Goal: Task Accomplishment & Management: Manage account settings

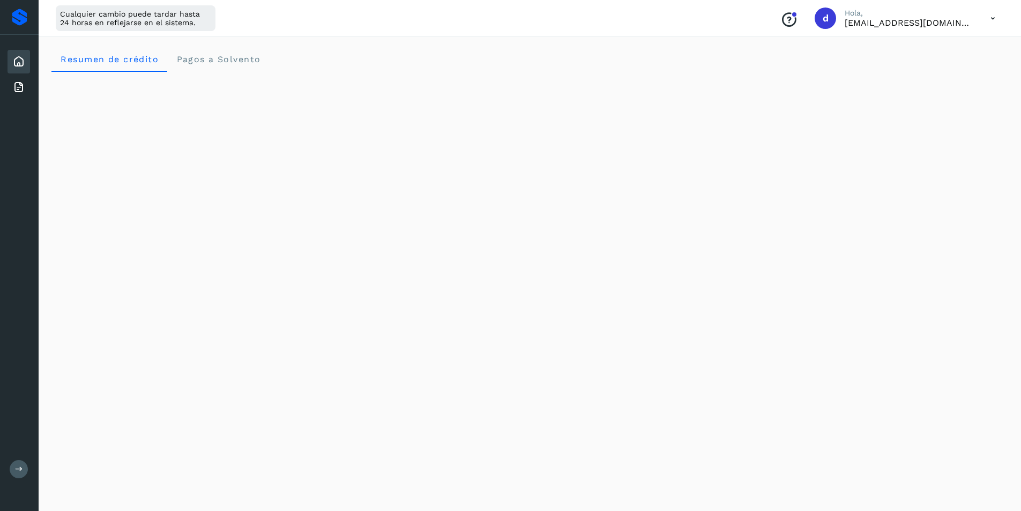
click at [996, 14] on icon at bounding box center [993, 19] width 22 height 22
click at [947, 68] on div "Cerrar sesión" at bounding box center [940, 69] width 128 height 20
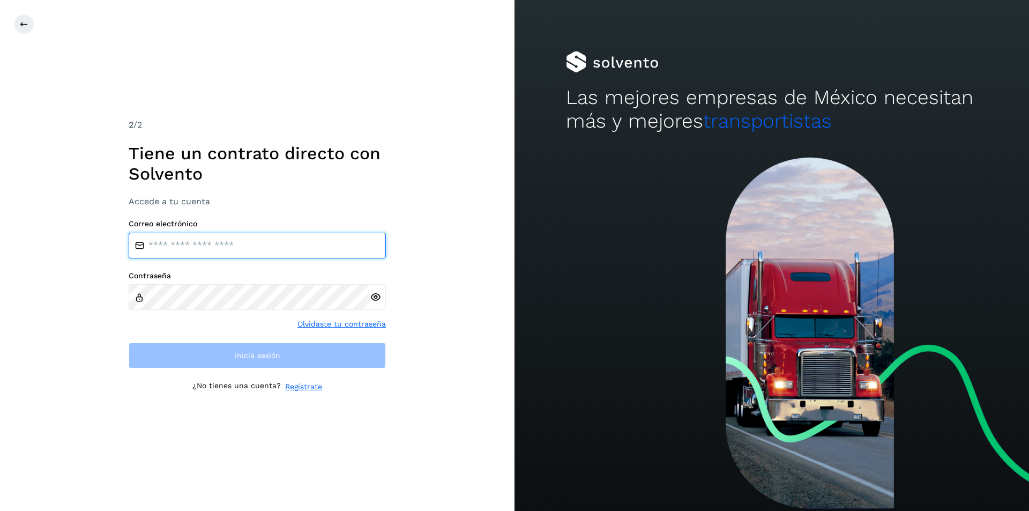
type input "**********"
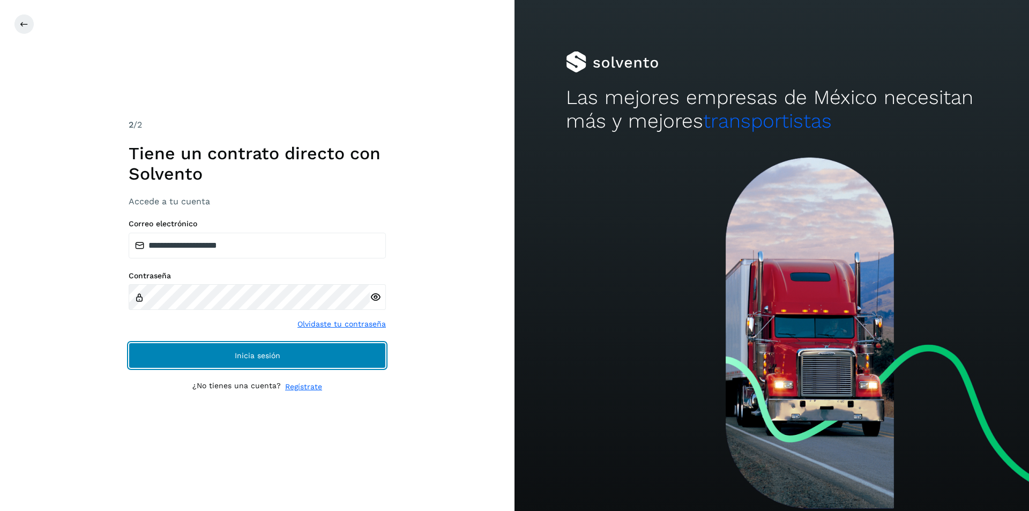
click at [278, 344] on button "Inicia sesión" at bounding box center [257, 355] width 257 height 26
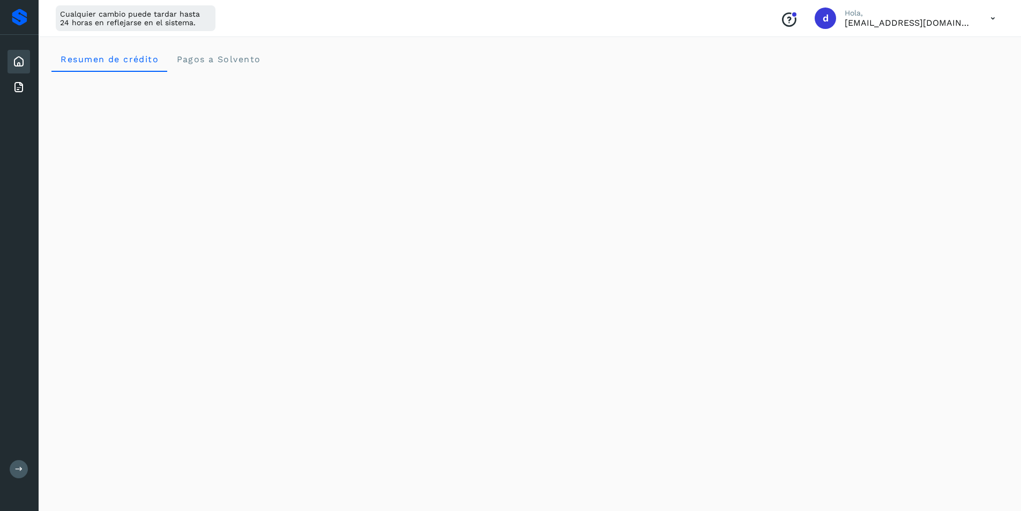
click at [995, 16] on icon at bounding box center [993, 19] width 22 height 22
click at [918, 68] on div "Cerrar sesión" at bounding box center [940, 69] width 128 height 20
